Goal: Find specific fact: Find specific fact

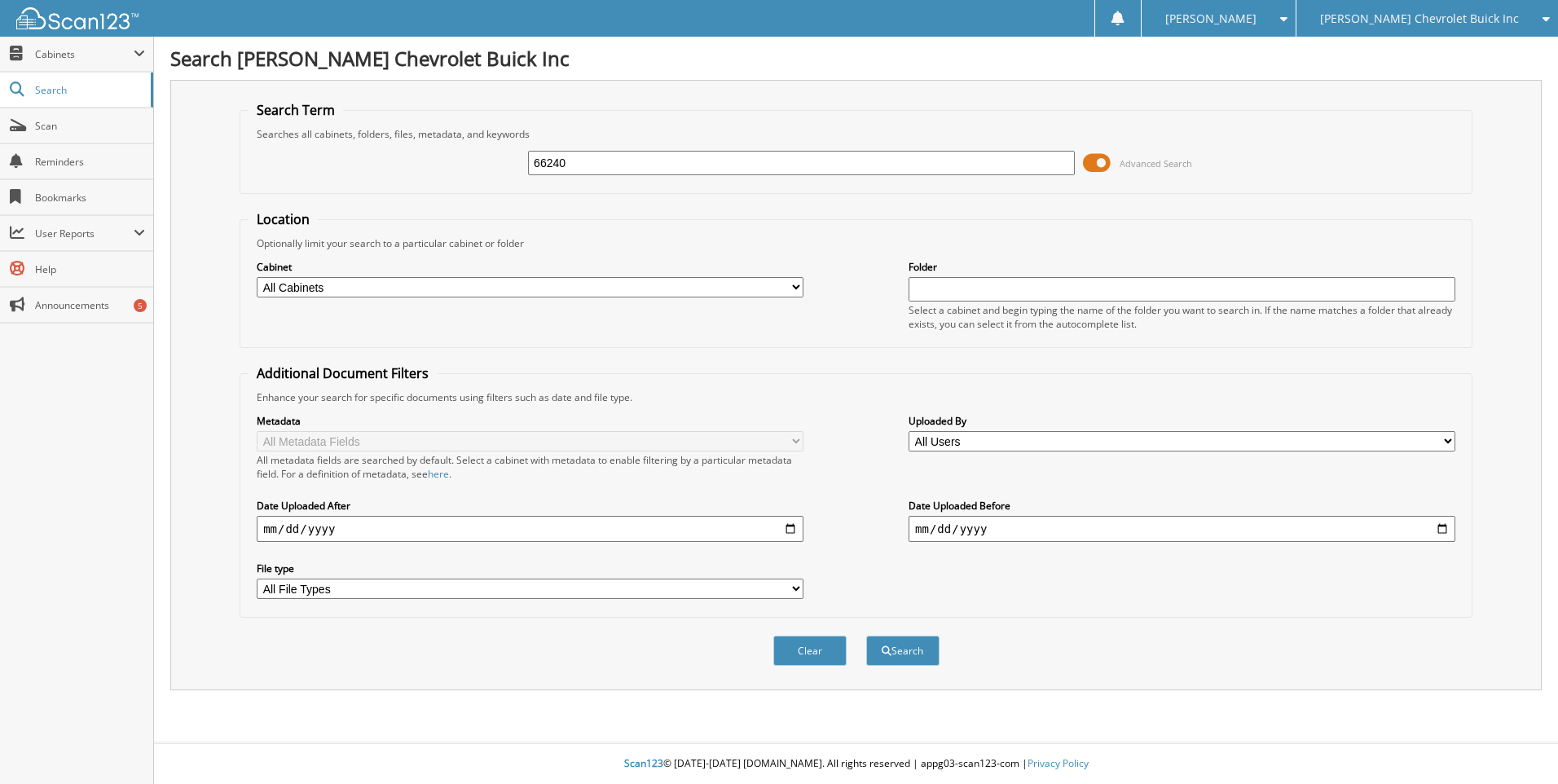
type input "66240"
click at [867, 636] on button "Search" at bounding box center [903, 651] width 73 height 30
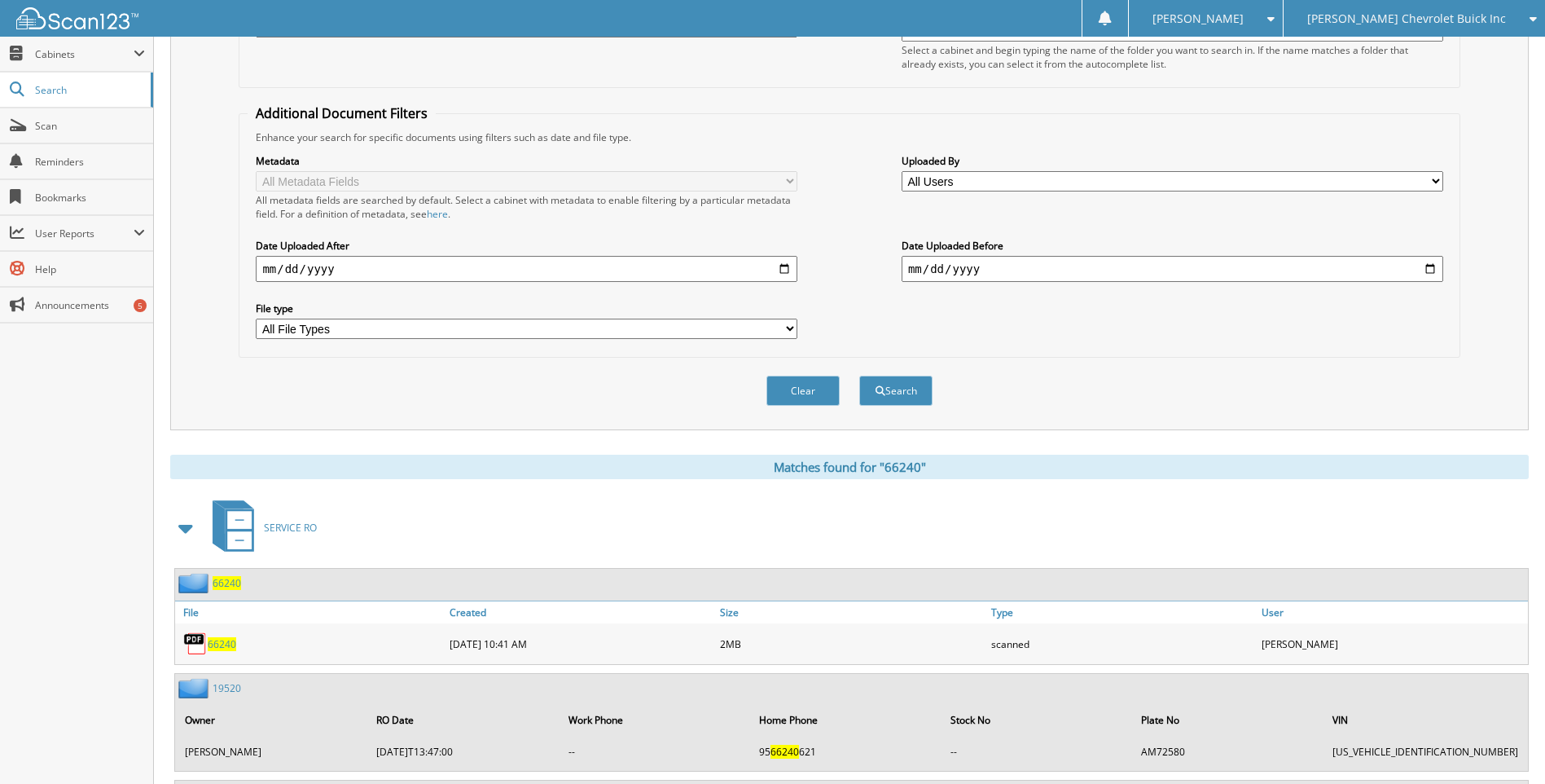
scroll to position [404, 0]
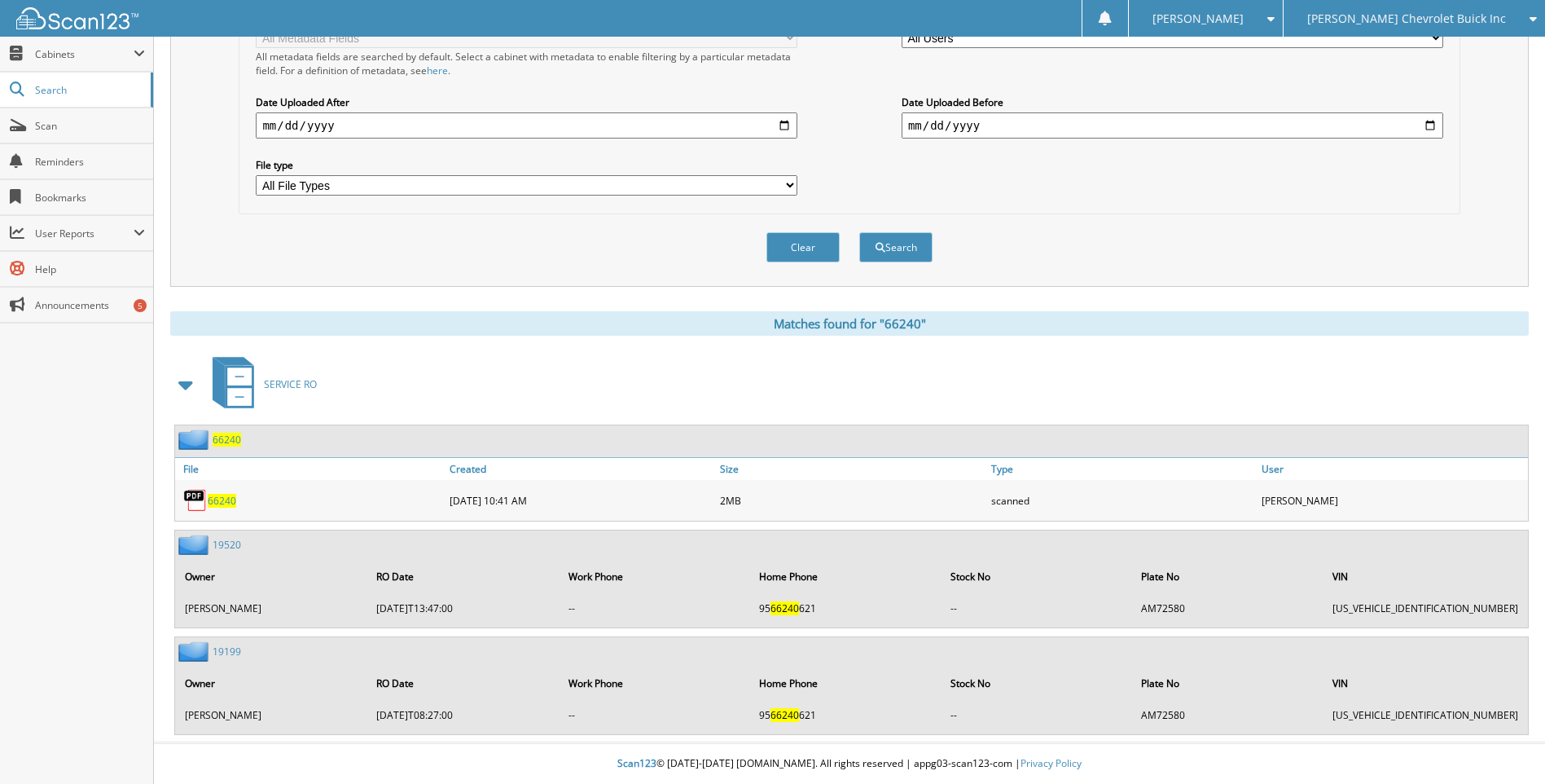
click at [216, 497] on span "66240" at bounding box center [222, 500] width 29 height 13
